Goal: Transaction & Acquisition: Register for event/course

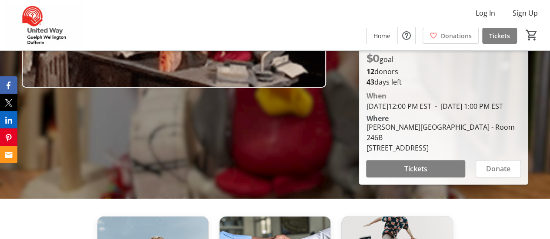
scroll to position [217, 0]
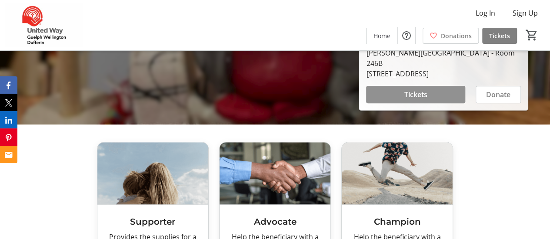
click at [404, 100] on span at bounding box center [415, 94] width 99 height 21
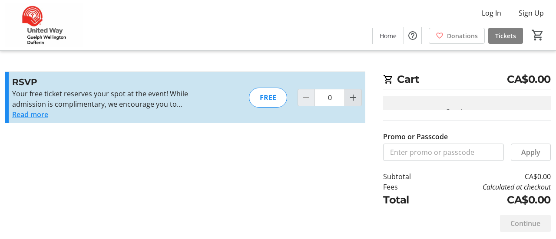
click at [358, 103] on span "Increment by one" at bounding box center [353, 98] width 17 height 17
type input "1"
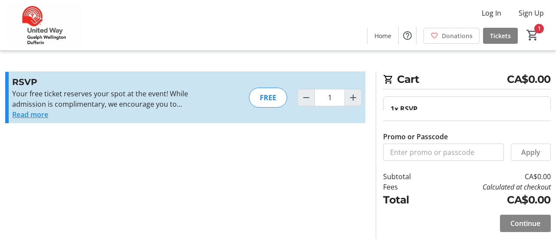
click at [515, 225] on span "Continue" at bounding box center [526, 224] width 30 height 10
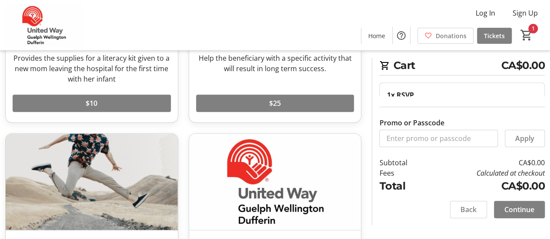
scroll to position [174, 0]
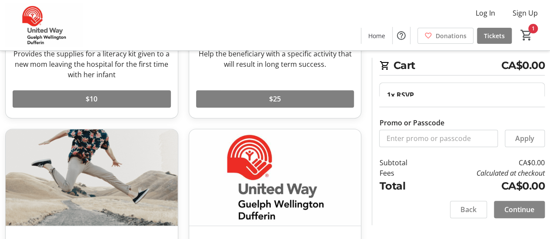
click at [532, 215] on span at bounding box center [519, 210] width 51 height 21
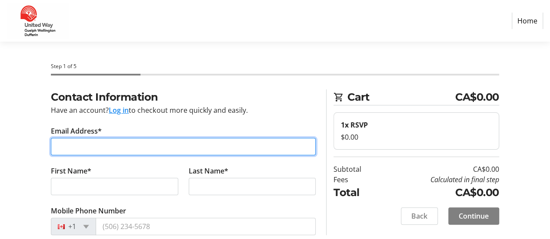
click at [122, 150] on input "Email Address*" at bounding box center [183, 146] width 265 height 17
type input "[EMAIL_ADDRESS][DOMAIN_NAME]"
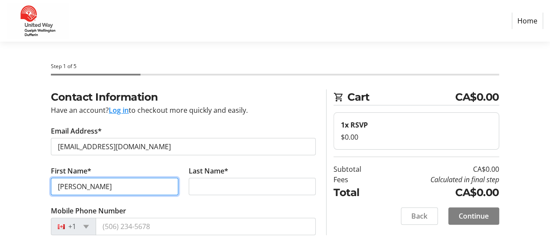
type input "[PERSON_NAME]"
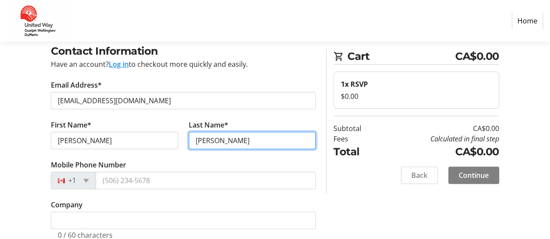
scroll to position [66, 0]
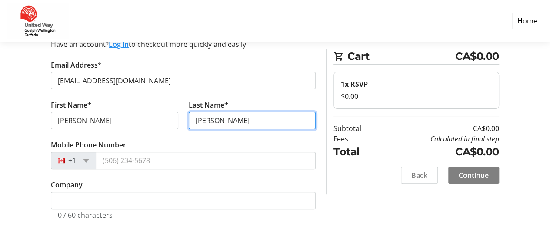
type input "[PERSON_NAME]"
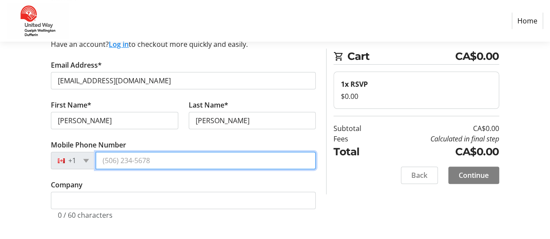
click at [118, 154] on input "Mobile Phone Number" at bounding box center [206, 160] width 220 height 17
type input "[PHONE_NUMBER]"
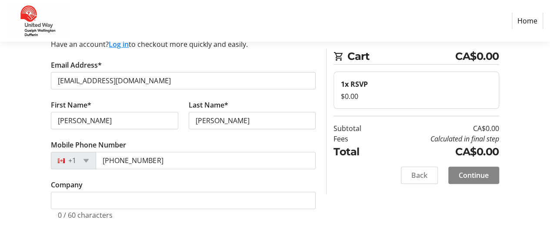
click at [462, 174] on span "Continue" at bounding box center [474, 175] width 30 height 10
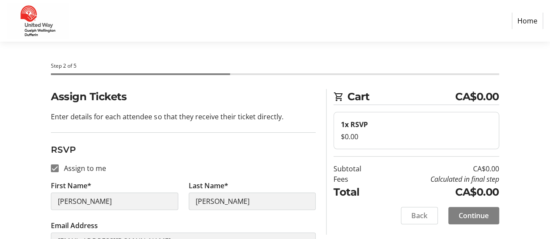
scroll to position [100, 0]
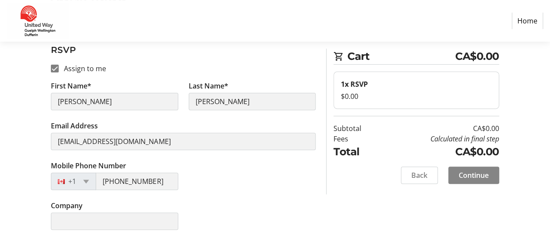
click at [482, 173] on span "Continue" at bounding box center [474, 175] width 30 height 10
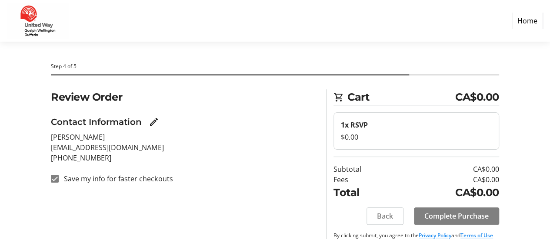
scroll to position [18, 0]
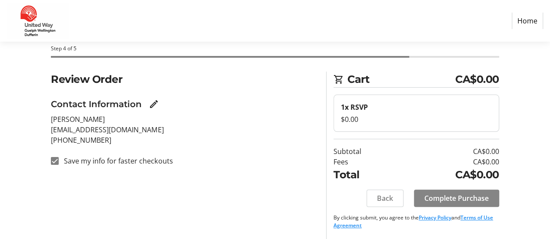
click at [424, 194] on span "Complete Purchase" at bounding box center [456, 198] width 64 height 10
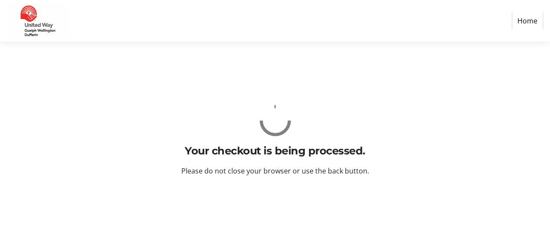
scroll to position [0, 0]
